Goal: Information Seeking & Learning: Learn about a topic

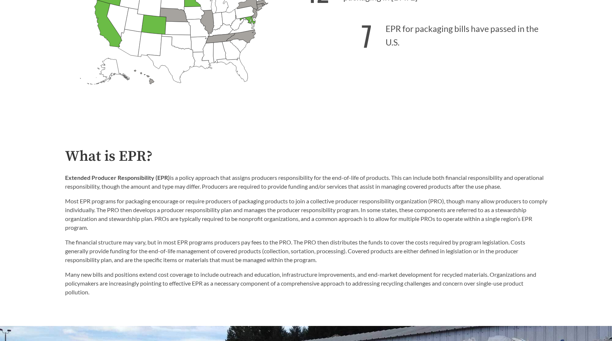
scroll to position [220, 0]
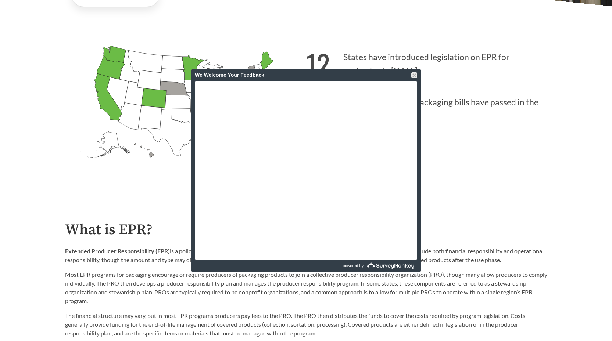
click at [490, 164] on div "12 States have introduced legislation on EPR for packaging in [DATE] 7 EPR for …" at bounding box center [426, 115] width 241 height 153
drag, startPoint x: 414, startPoint y: 76, endPoint x: 414, endPoint y: 82, distance: 5.9
click at [414, 76] on div at bounding box center [414, 75] width 6 height 6
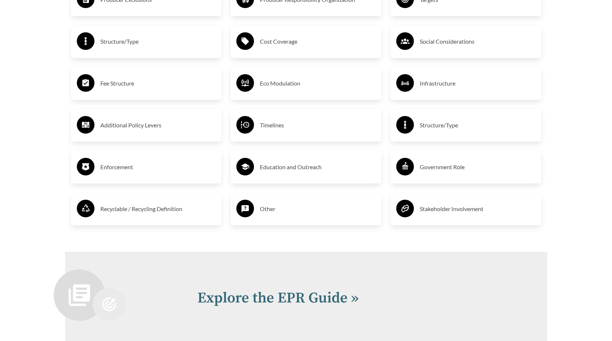
scroll to position [1299, 0]
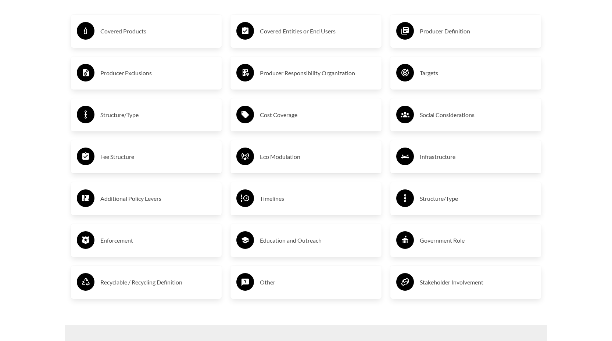
click at [151, 162] on h3 "Fee Structure" at bounding box center [158, 157] width 116 height 12
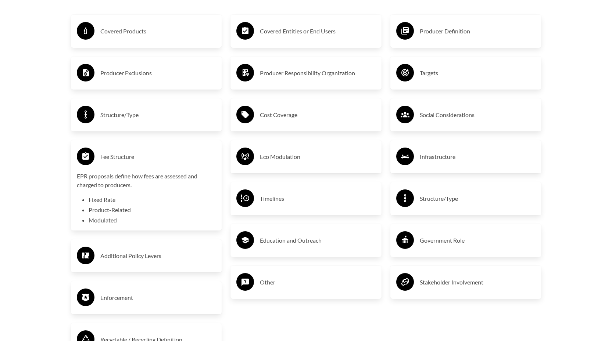
drag, startPoint x: 139, startPoint y: 33, endPoint x: 35, endPoint y: 80, distance: 114.8
click at [139, 33] on h3 "Covered Products" at bounding box center [158, 31] width 116 height 12
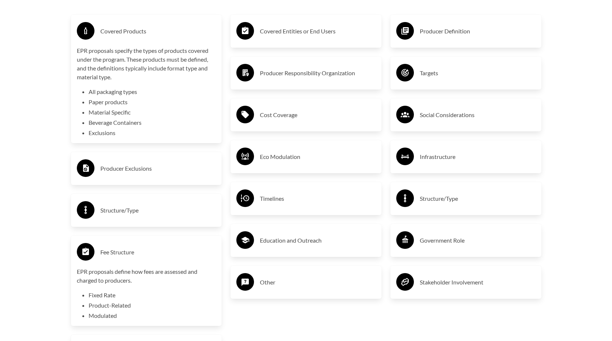
click at [346, 30] on h3 "Covered Entities or End Users" at bounding box center [318, 31] width 116 height 12
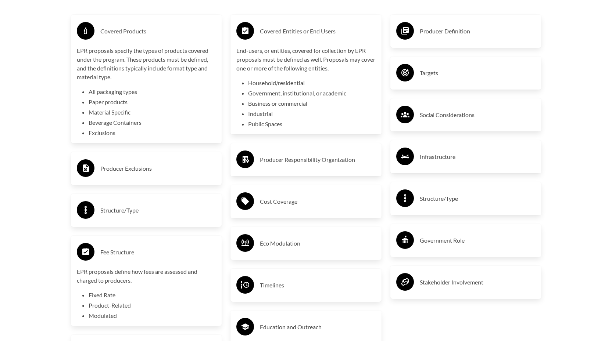
click at [433, 39] on div "Producer Definition" at bounding box center [465, 31] width 139 height 21
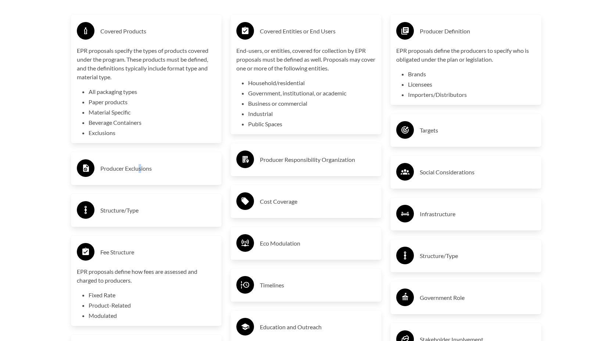
click at [140, 168] on h3 "Producer Exclusions" at bounding box center [158, 169] width 116 height 12
